Goal: Transaction & Acquisition: Purchase product/service

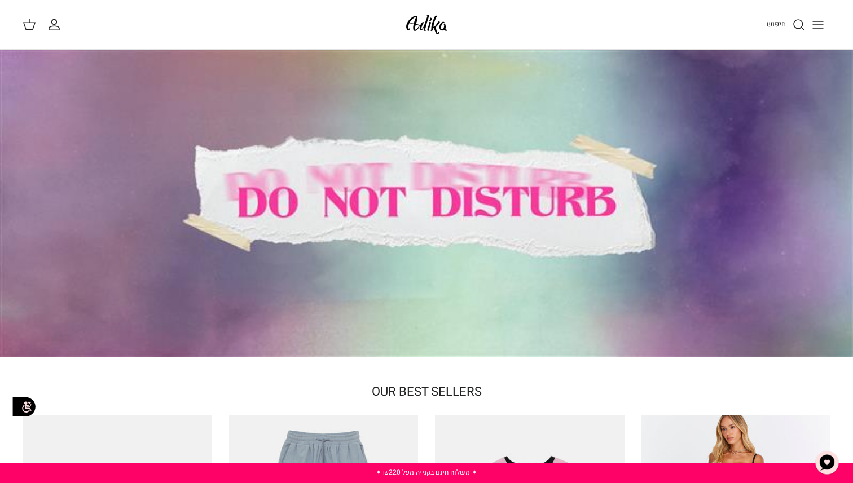
click at [814, 25] on icon "Toggle menu" at bounding box center [818, 25] width 14 height 14
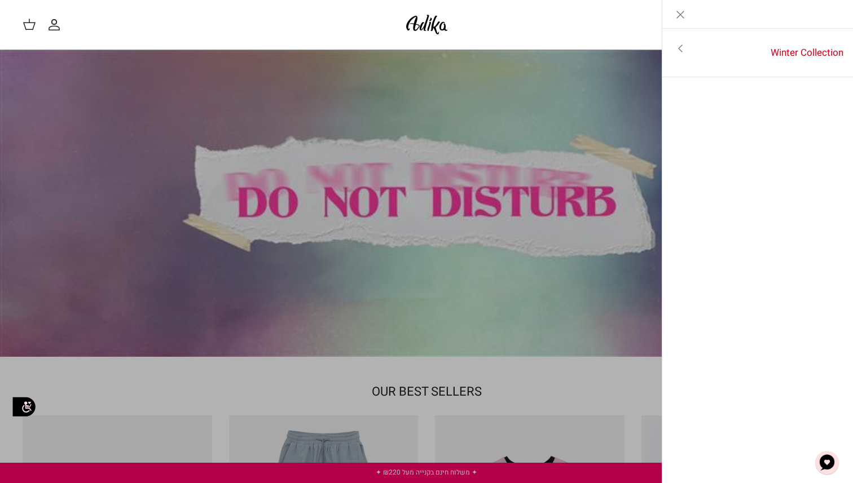
click at [687, 7] on link "Close" at bounding box center [680, 14] width 36 height 28
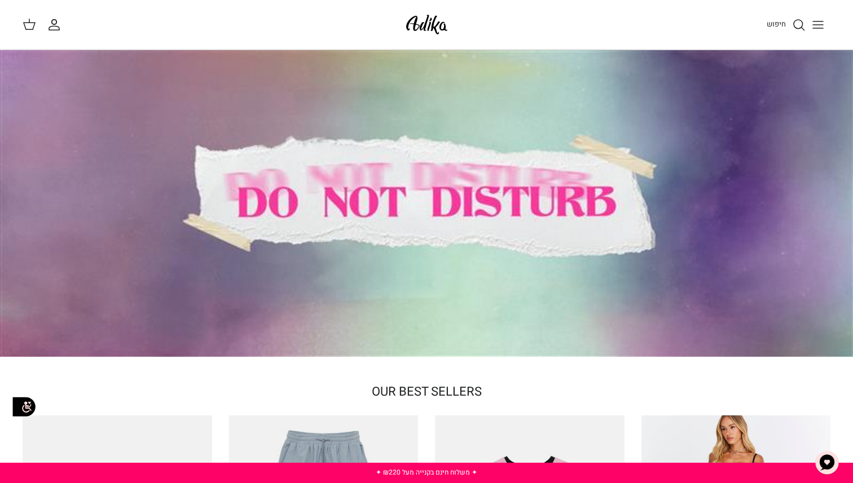
click at [820, 28] on icon "Toggle menu" at bounding box center [818, 25] width 14 height 14
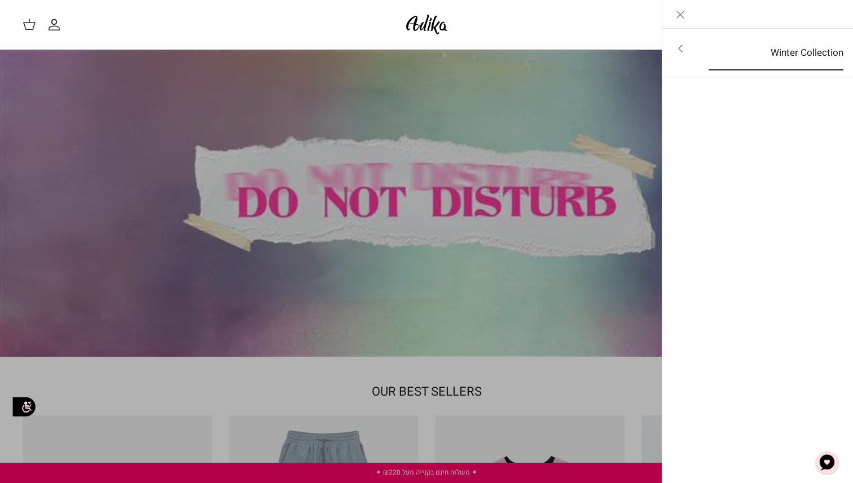
click at [803, 60] on link "Winter Collection" at bounding box center [775, 53] width 155 height 35
click at [793, 56] on link "לכל הפריטים" at bounding box center [758, 50] width 180 height 28
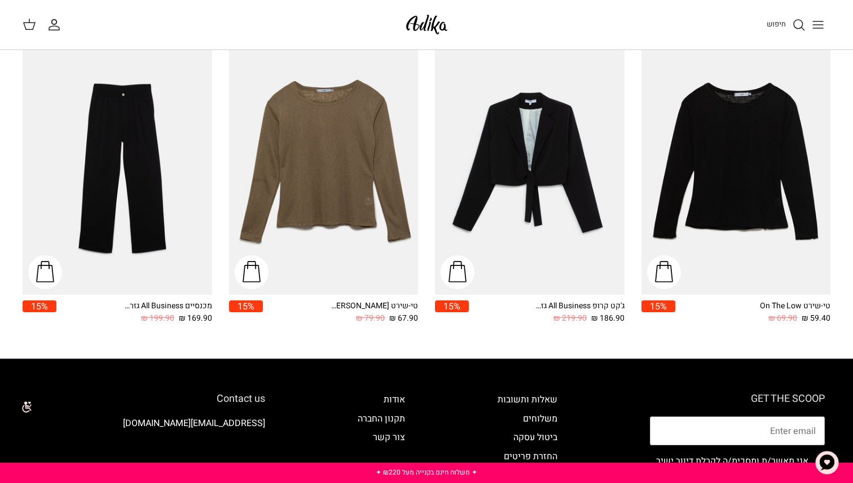
scroll to position [1380, 0]
